Goal: Find specific page/section

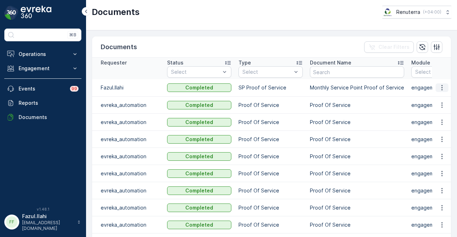
click at [443, 91] on icon "button" at bounding box center [441, 87] width 7 height 7
click at [438, 105] on span "See Details" at bounding box center [439, 101] width 27 height 7
click at [441, 91] on icon "button" at bounding box center [441, 87] width 1 height 5
click at [434, 105] on span "See Details" at bounding box center [439, 101] width 27 height 7
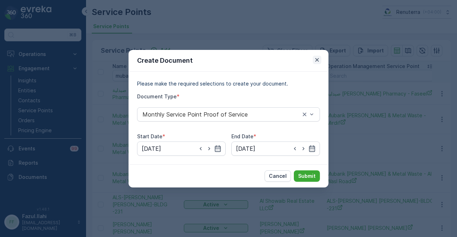
click at [315, 62] on icon "button" at bounding box center [316, 59] width 7 height 7
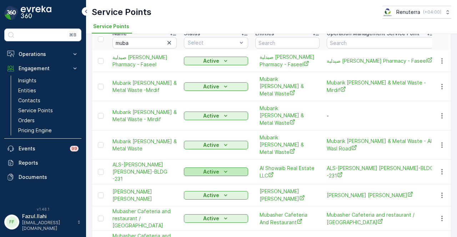
scroll to position [64, 0]
